Goal: Information Seeking & Learning: Stay updated

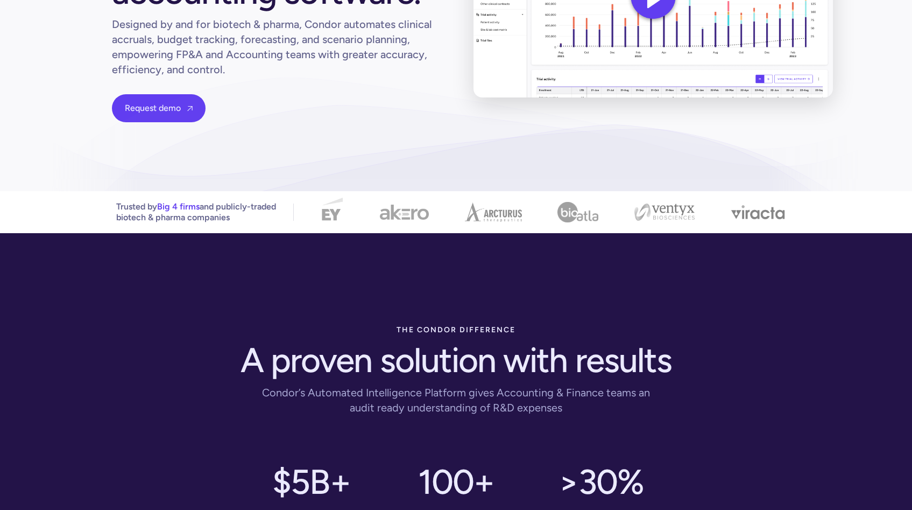
scroll to position [34, 0]
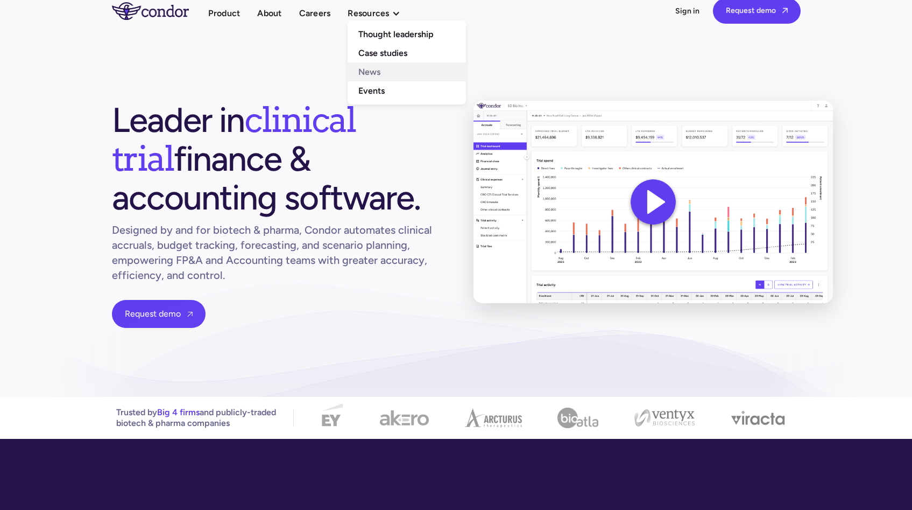
click at [389, 72] on link "News" at bounding box center [407, 71] width 118 height 19
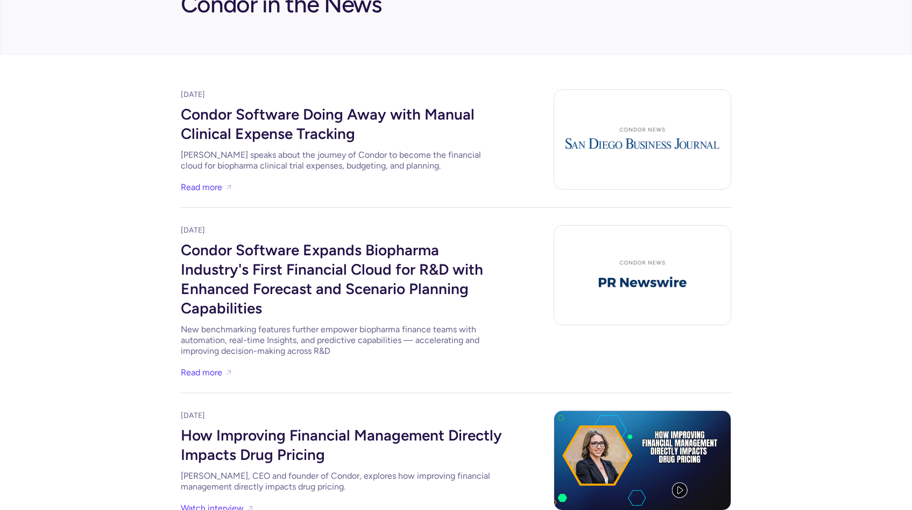
scroll to position [90, 0]
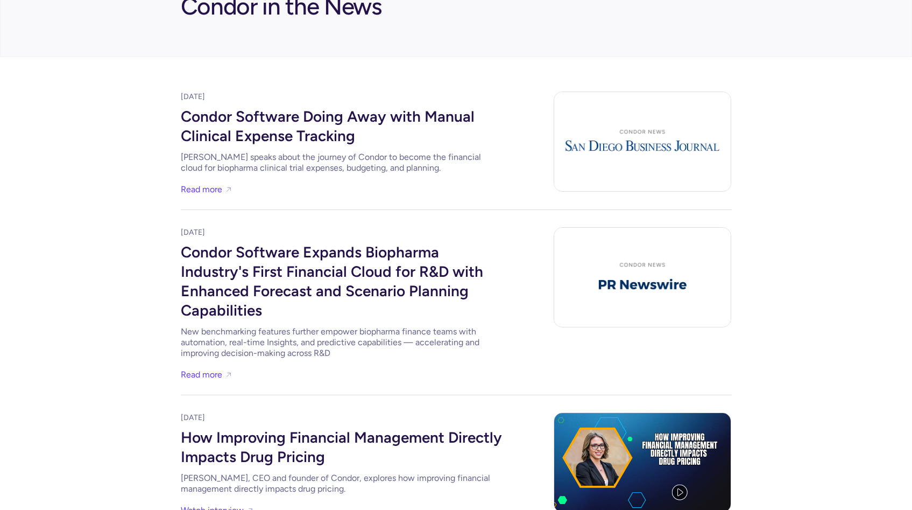
click at [247, 288] on div "Condor Software Expands Biopharma Industry's First Financial Cloud for R&D with…" at bounding box center [342, 280] width 323 height 84
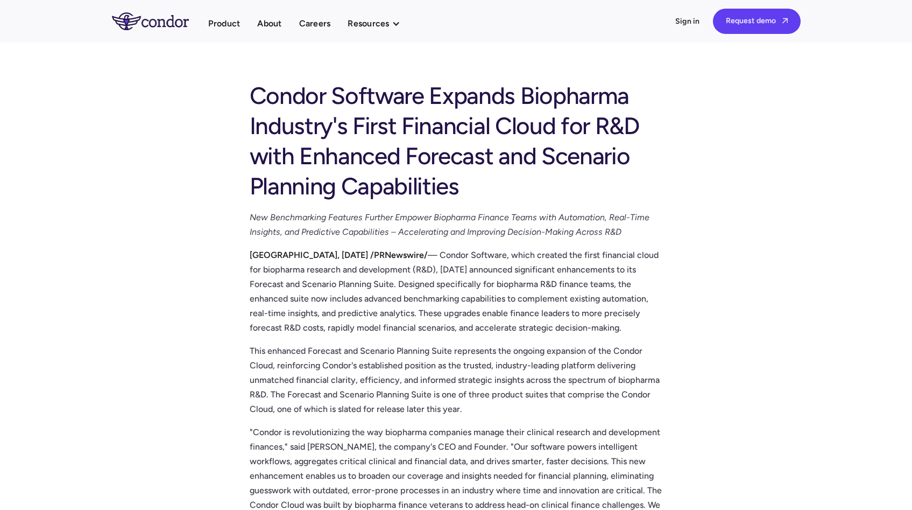
click at [545, 187] on div "Condor Software Expands Biopharma Industry's First Financial Cloud for R&D with…" at bounding box center [456, 138] width 413 height 125
